Goal: Information Seeking & Learning: Compare options

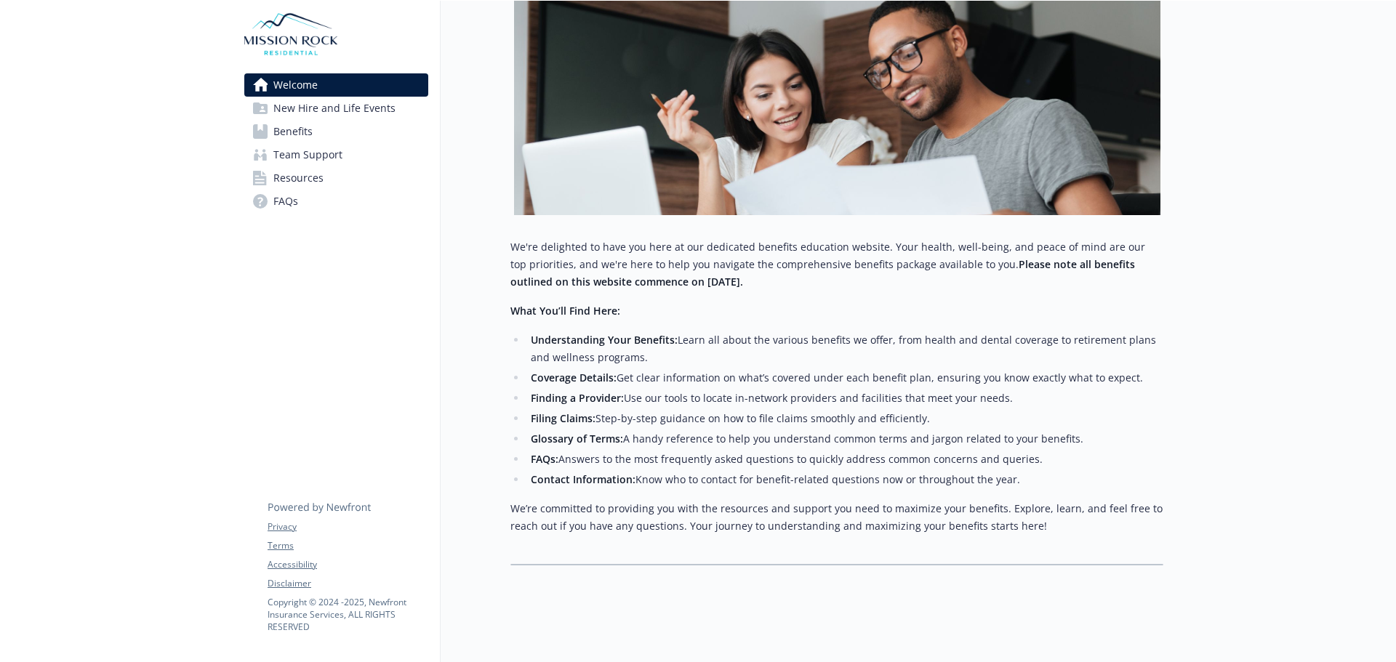
scroll to position [197, 0]
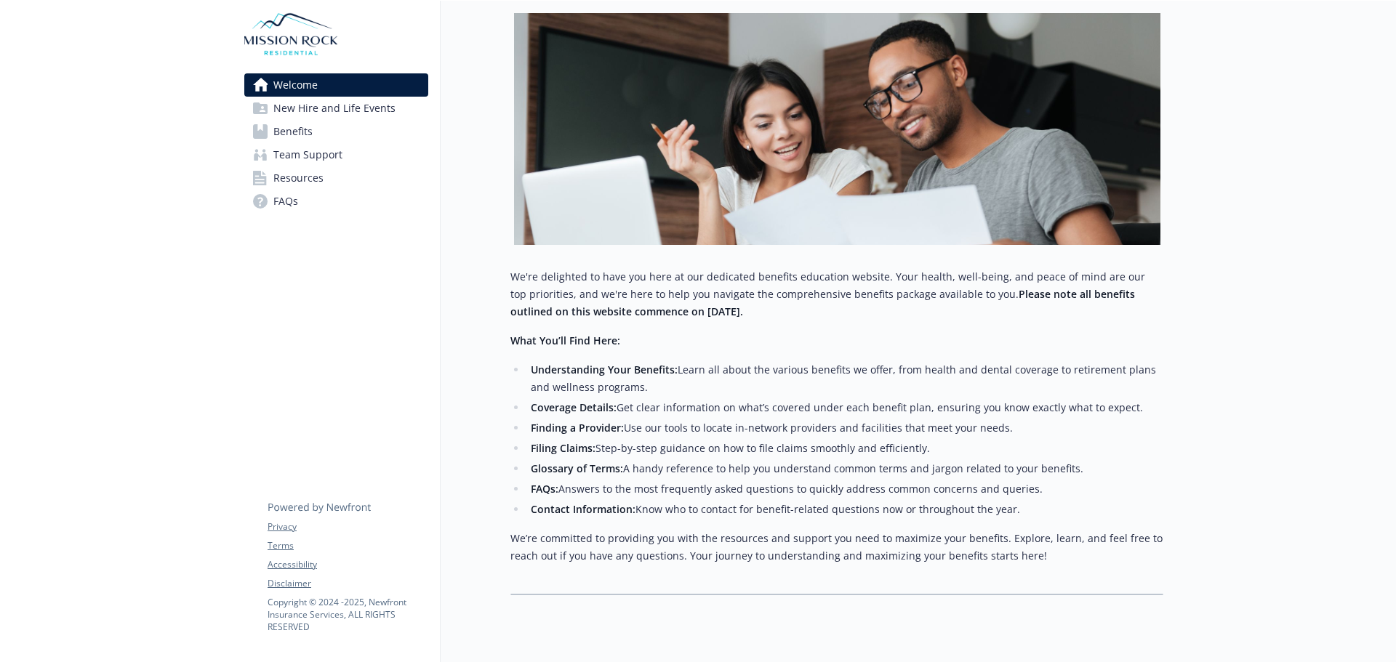
click at [310, 137] on span "Benefits" at bounding box center [292, 131] width 39 height 23
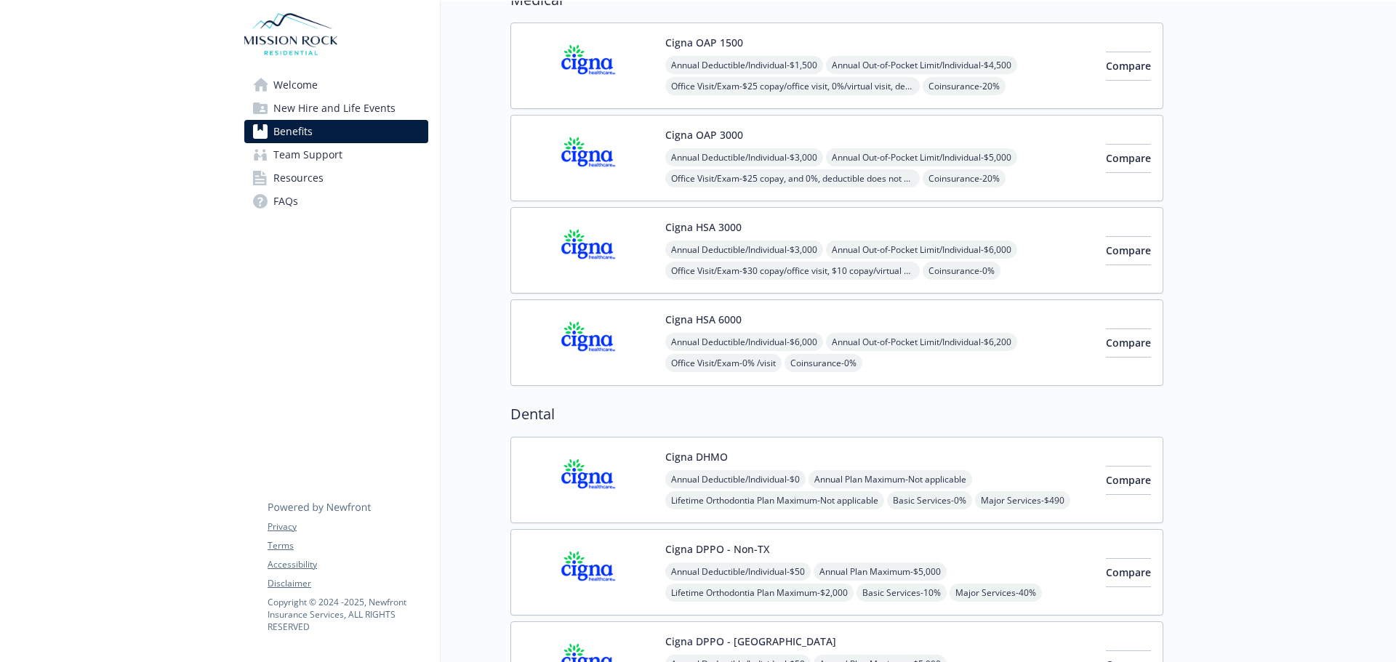
scroll to position [52, 0]
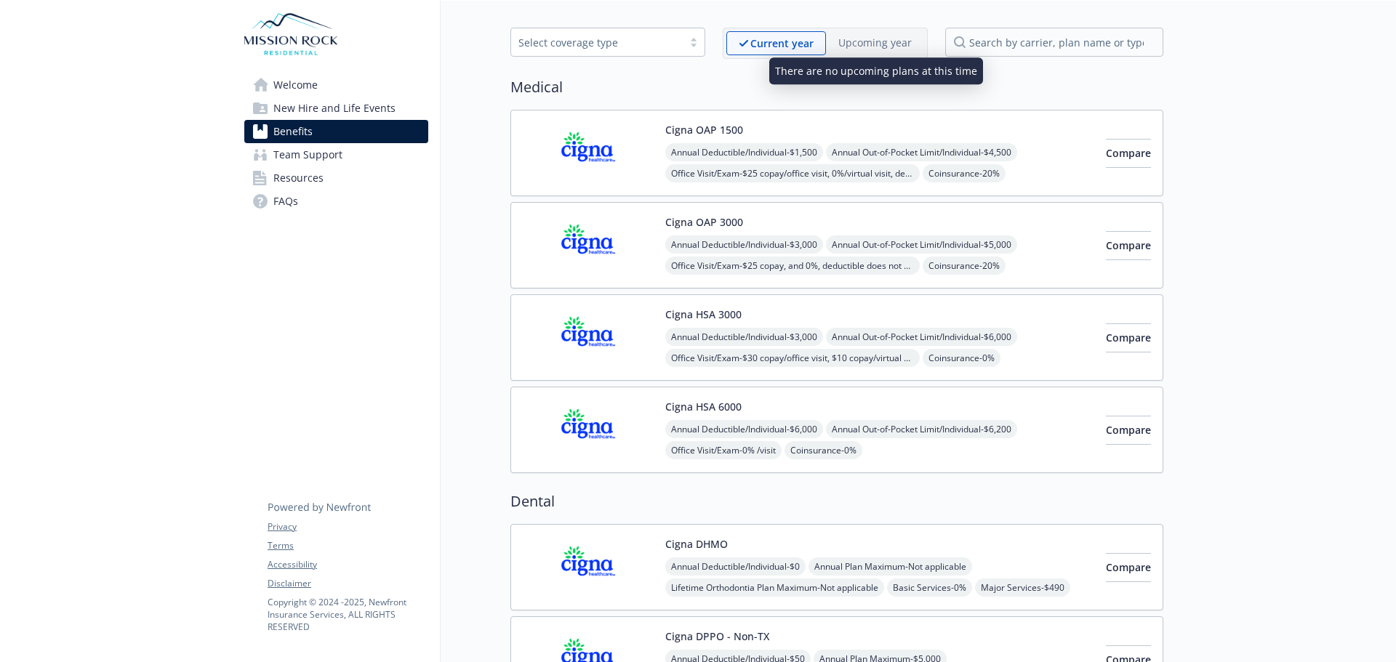
click at [886, 44] on p "Upcoming year" at bounding box center [874, 42] width 73 height 15
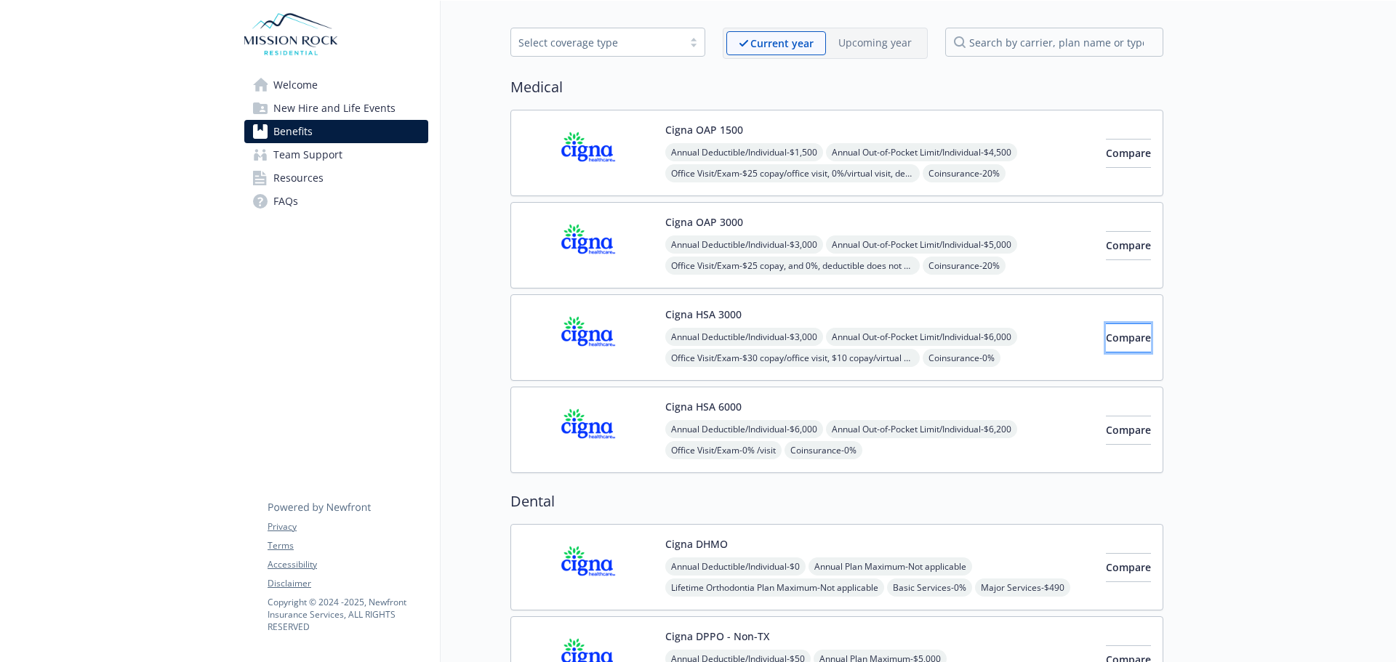
click at [1123, 339] on span "Compare" at bounding box center [1128, 338] width 45 height 14
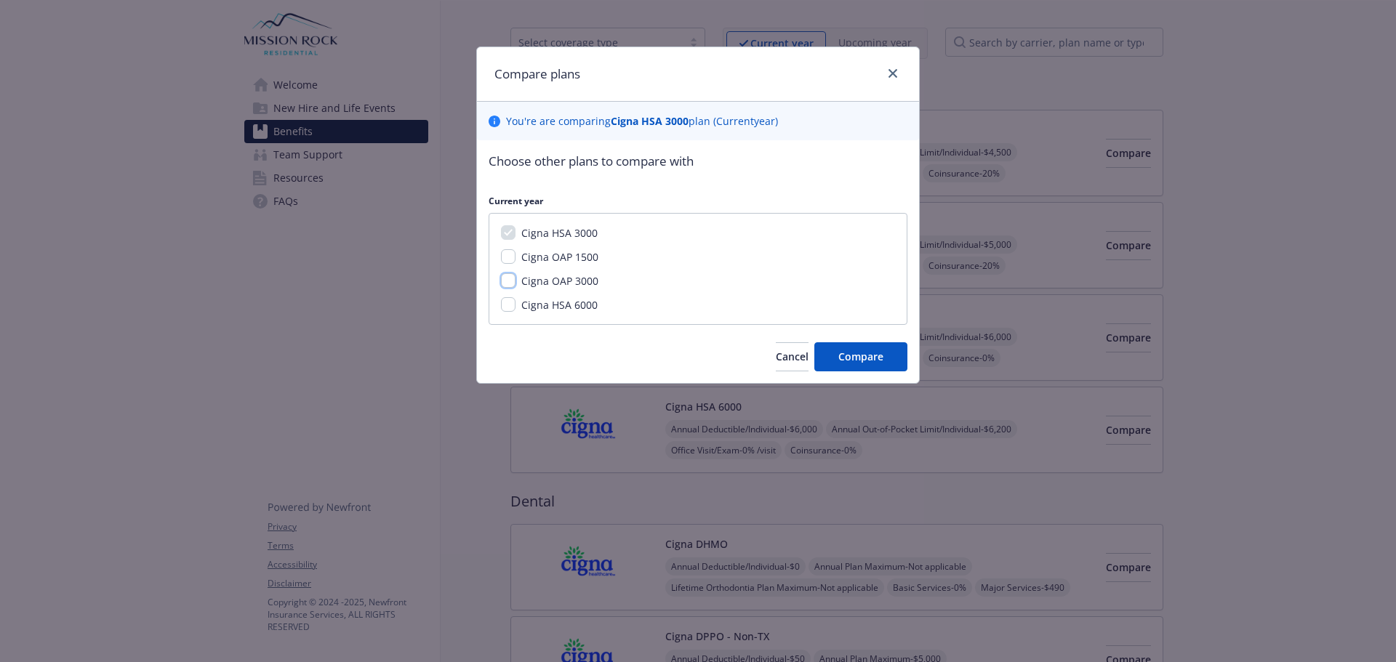
drag, startPoint x: 504, startPoint y: 278, endPoint x: 508, endPoint y: 270, distance: 8.1
click at [505, 273] on div "Cigna HSA 3000 Cigna OAP 1500 Cigna OAP 3000 Cigna HSA 6000" at bounding box center [697, 269] width 419 height 112
click at [512, 281] on input "Cigna OAP 3000" at bounding box center [508, 280] width 15 height 15
checkbox input "true"
click at [885, 361] on button "Compare" at bounding box center [860, 356] width 93 height 29
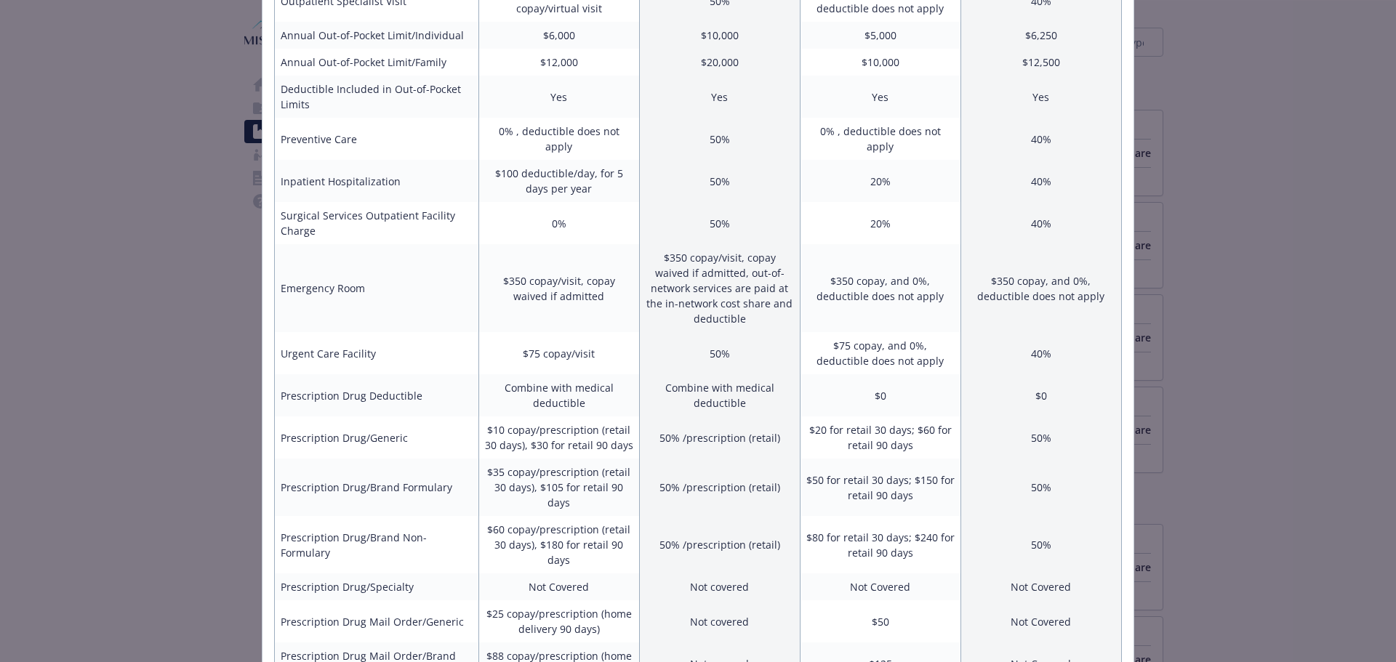
scroll to position [593, 0]
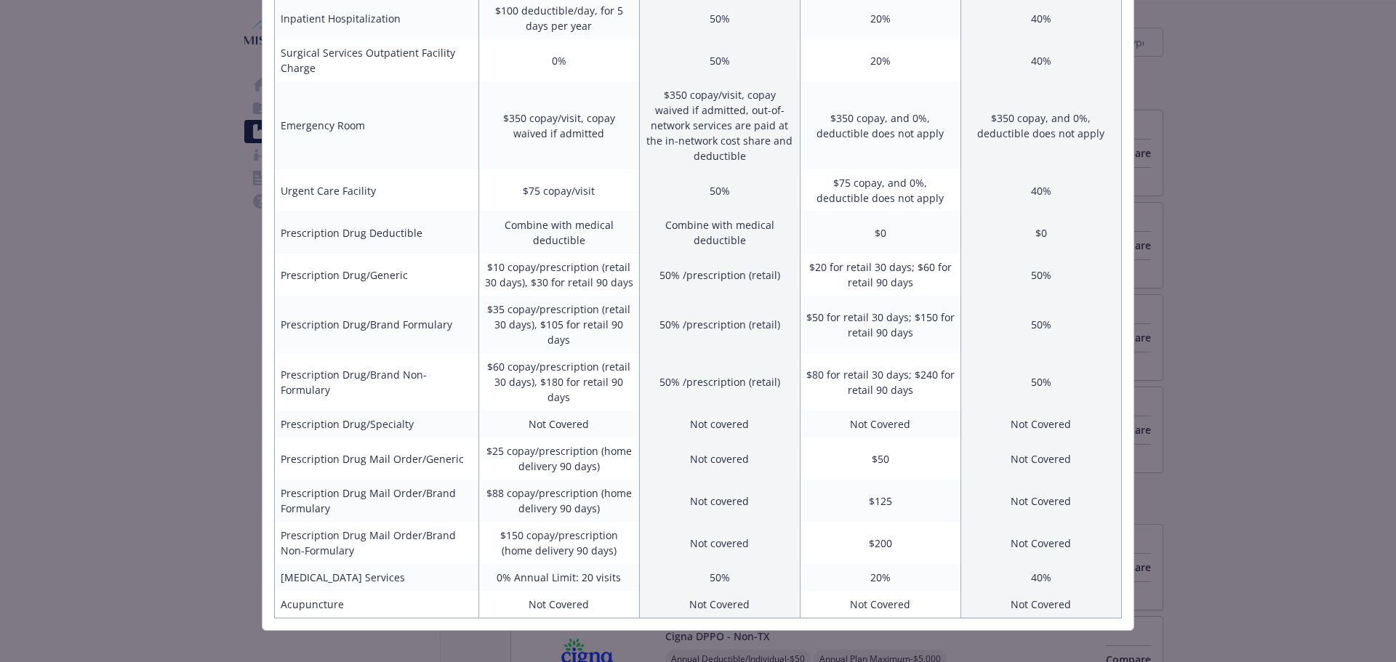
drag, startPoint x: 1255, startPoint y: 464, endPoint x: 1248, endPoint y: 460, distance: 8.5
click at [1255, 464] on div "Benefits Info Cigna HSA 3000 Current year Cigna OAP 3000 Current year Employee …" at bounding box center [698, 331] width 1396 height 662
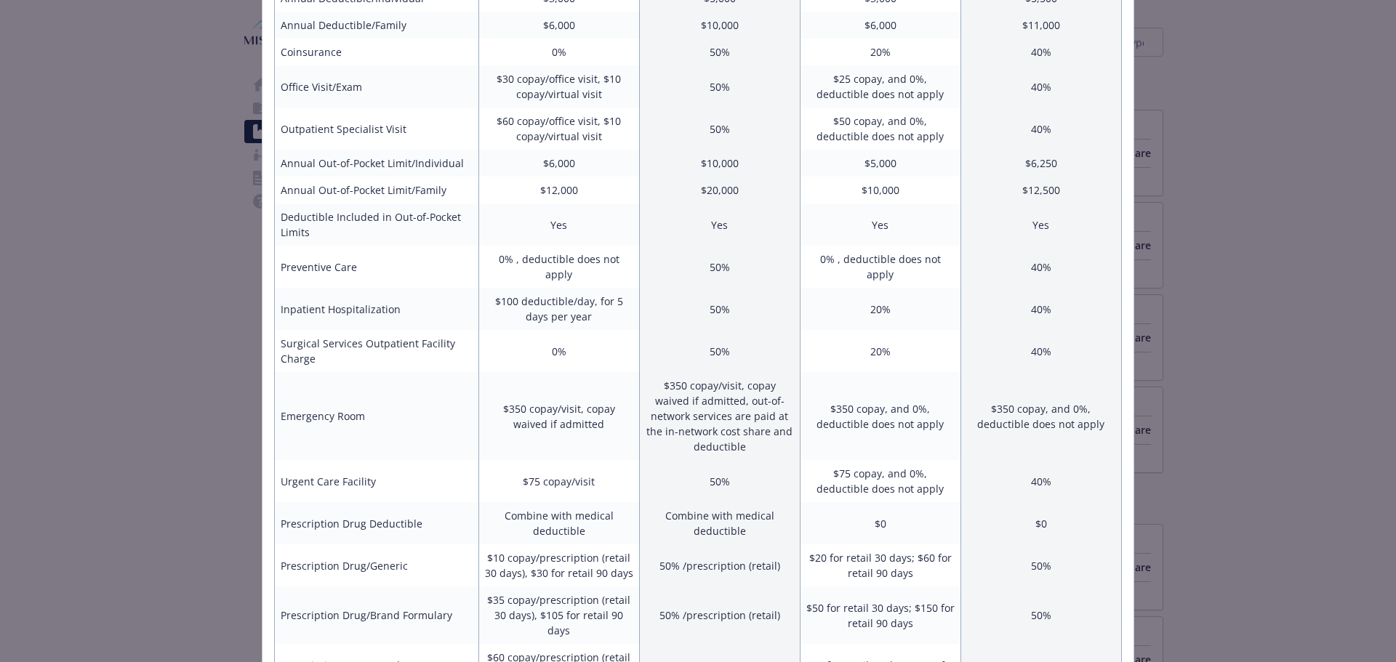
scroll to position [0, 0]
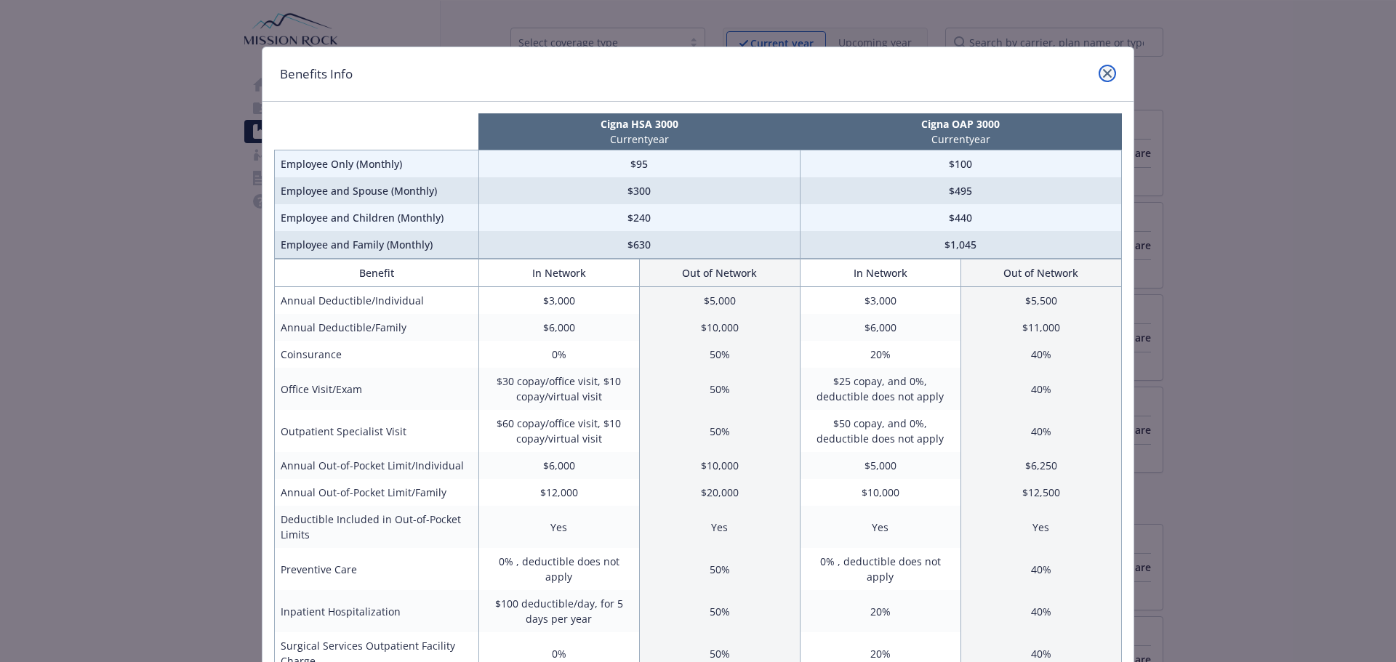
click at [1103, 74] on icon "close" at bounding box center [1107, 73] width 9 height 9
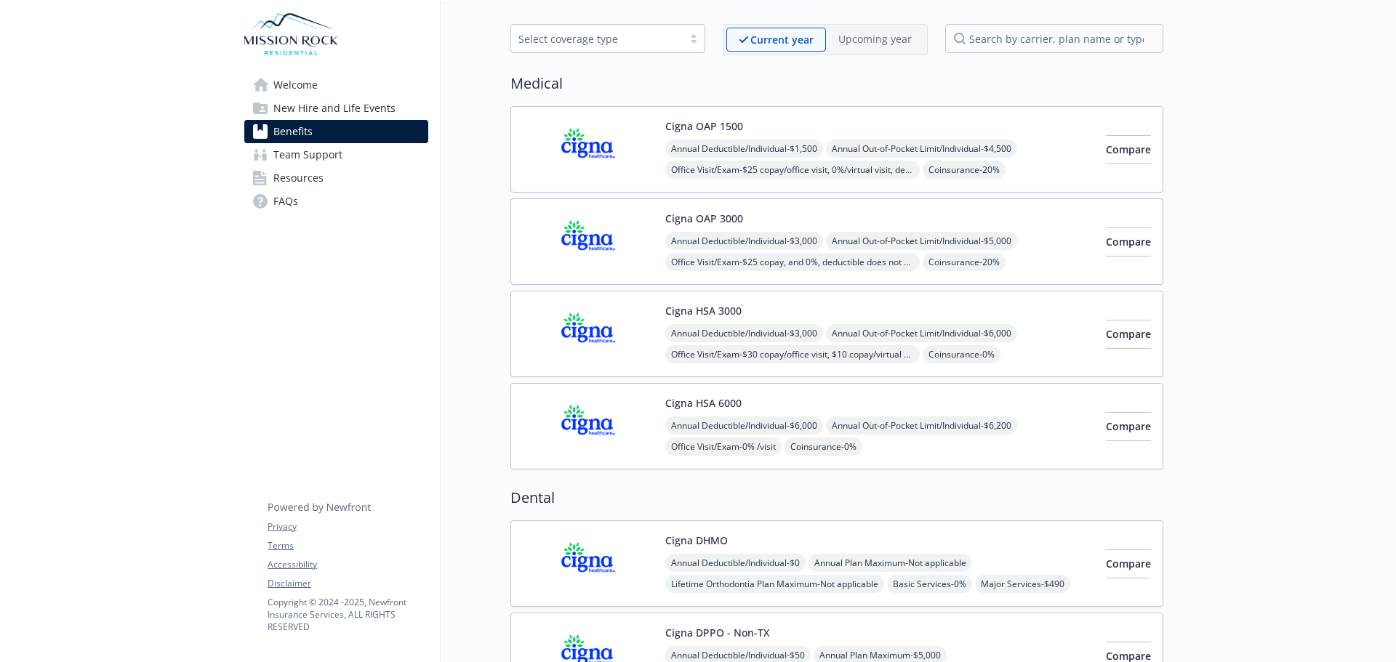
scroll to position [52, 0]
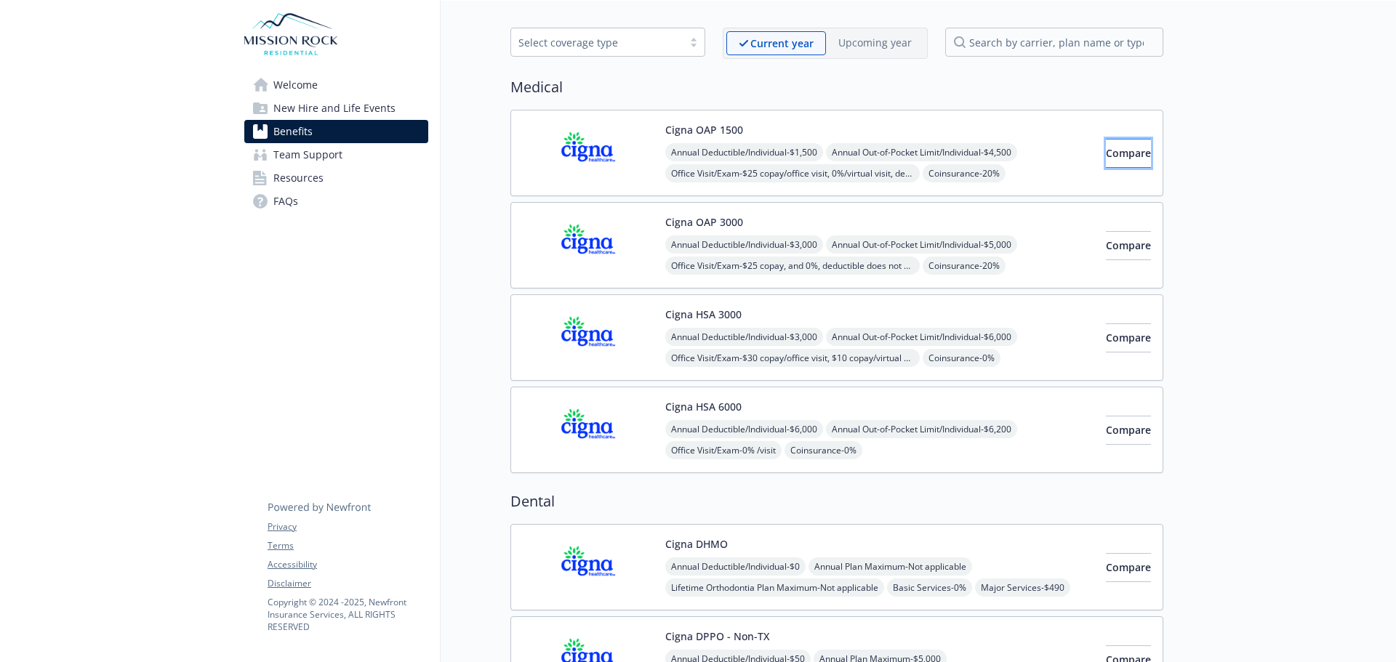
click at [1118, 150] on span "Compare" at bounding box center [1128, 153] width 45 height 14
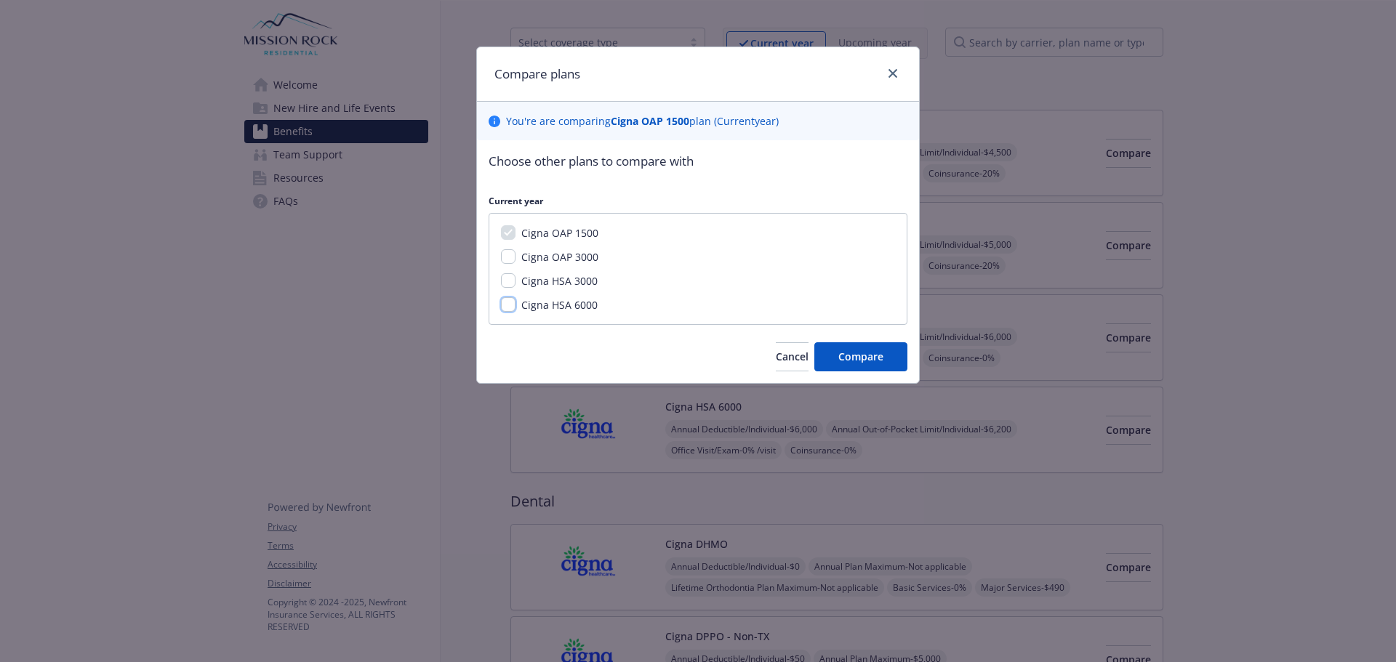
click at [511, 305] on input "Cigna HSA 6000" at bounding box center [508, 304] width 15 height 15
checkbox input "true"
click at [867, 348] on button "Compare" at bounding box center [860, 356] width 93 height 29
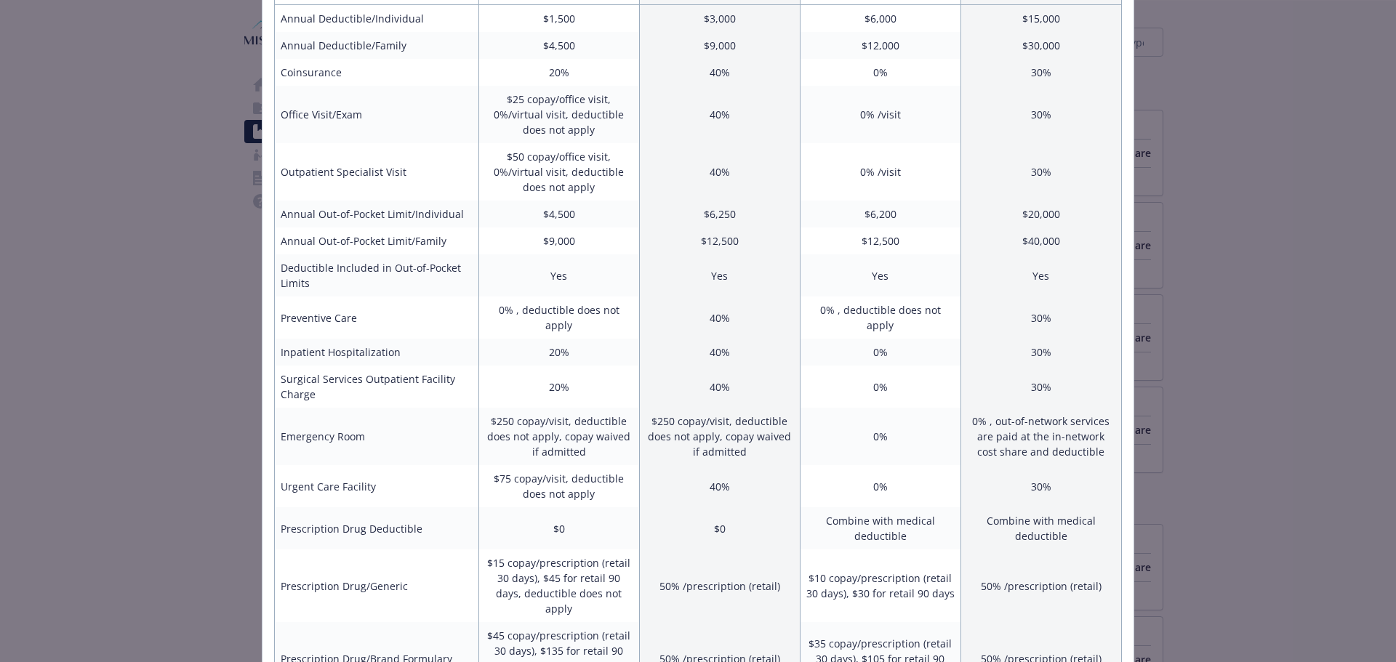
scroll to position [0, 0]
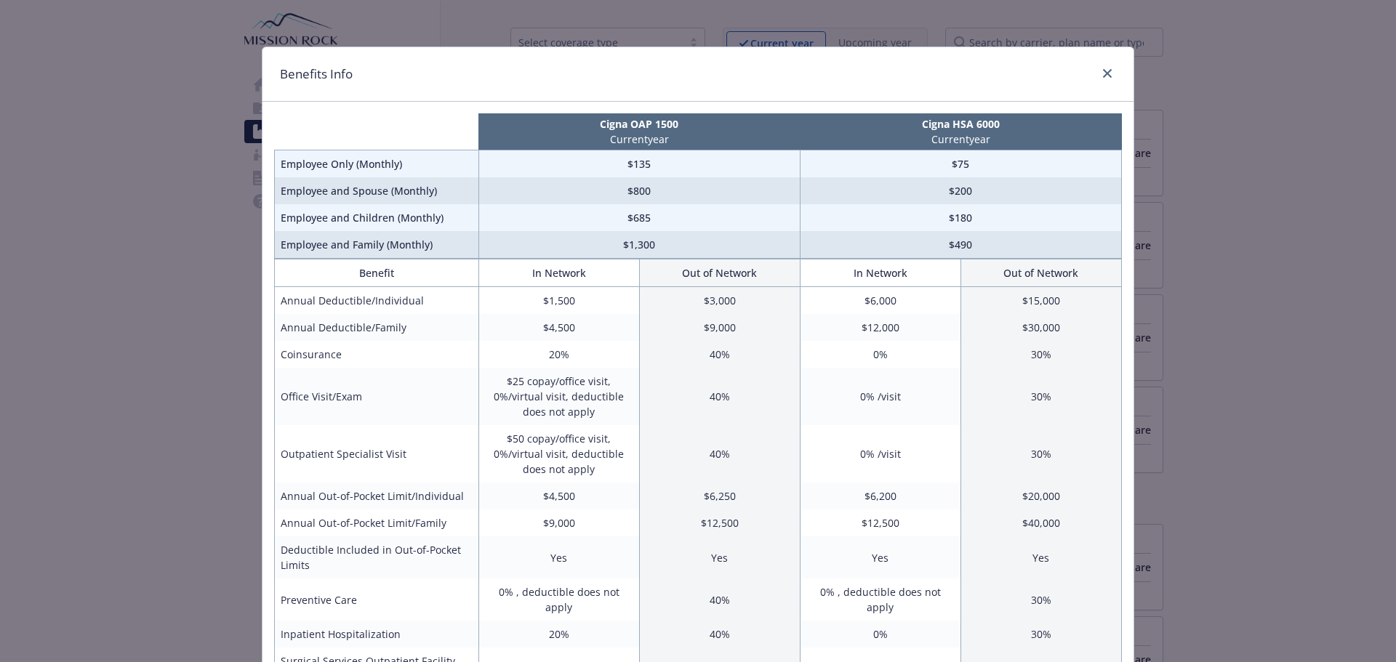
click at [1327, 300] on div "Benefits Info Cigna OAP 1500 Current year Cigna HSA 6000 Current year Employee …" at bounding box center [698, 331] width 1396 height 662
click at [1103, 73] on icon "close" at bounding box center [1107, 73] width 9 height 9
